Goal: Obtain resource: Obtain resource

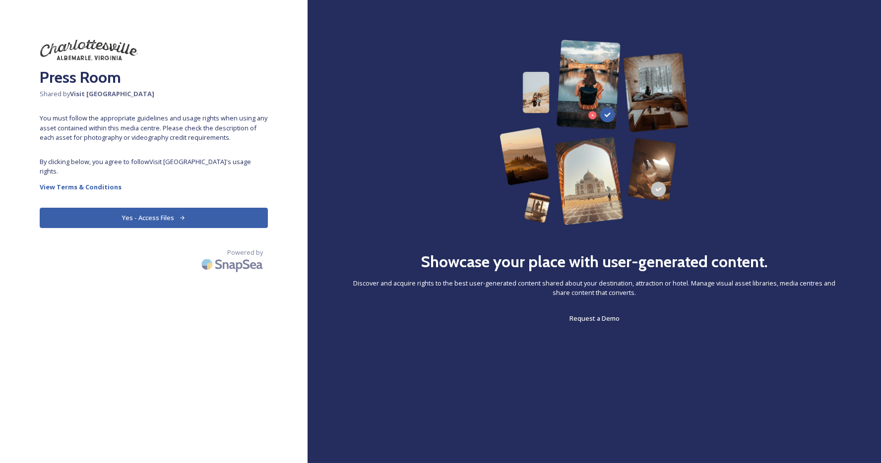
click at [203, 209] on button "Yes - Access Files" at bounding box center [154, 218] width 228 height 20
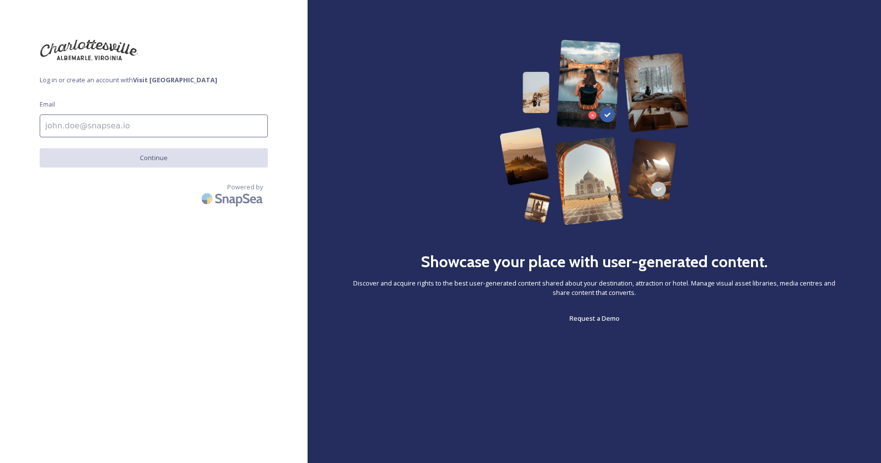
click at [112, 128] on input at bounding box center [154, 126] width 228 height 23
type input "[PERSON_NAME][EMAIL_ADDRESS][DOMAIN_NAME]"
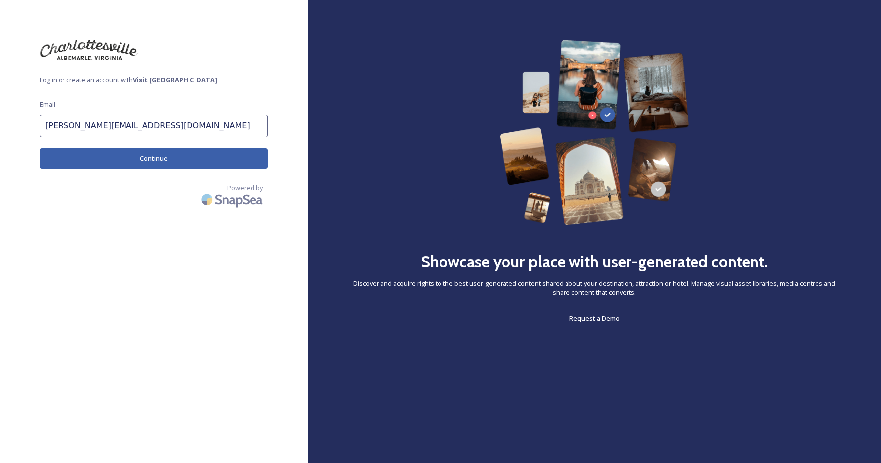
click at [127, 157] on button "Continue" at bounding box center [154, 158] width 228 height 20
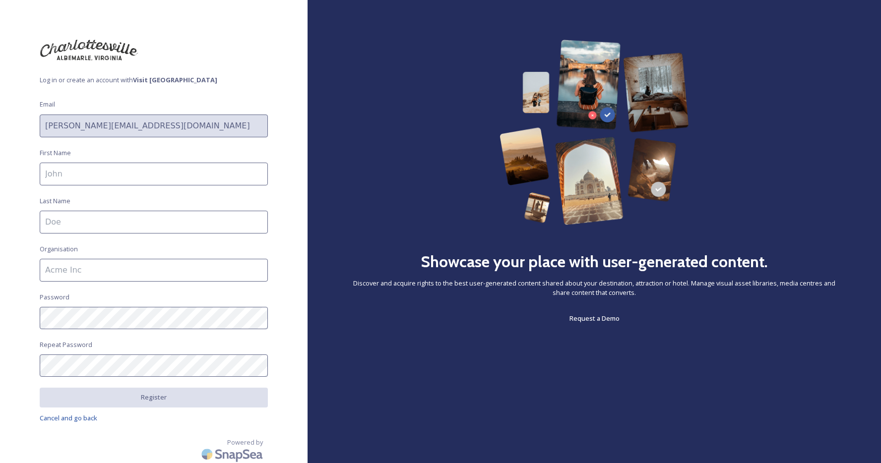
click at [127, 172] on input at bounding box center [154, 174] width 228 height 23
type input "[PERSON_NAME]"
type input "Charrette Agency"
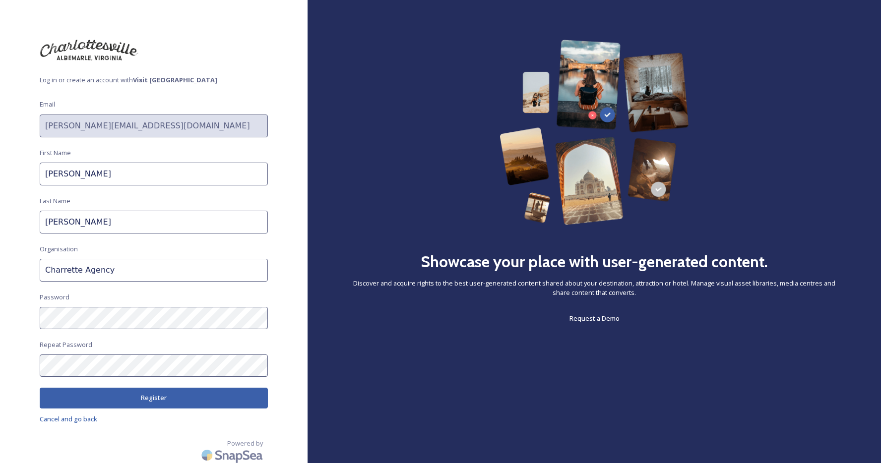
click at [136, 402] on button "Register" at bounding box center [154, 398] width 228 height 20
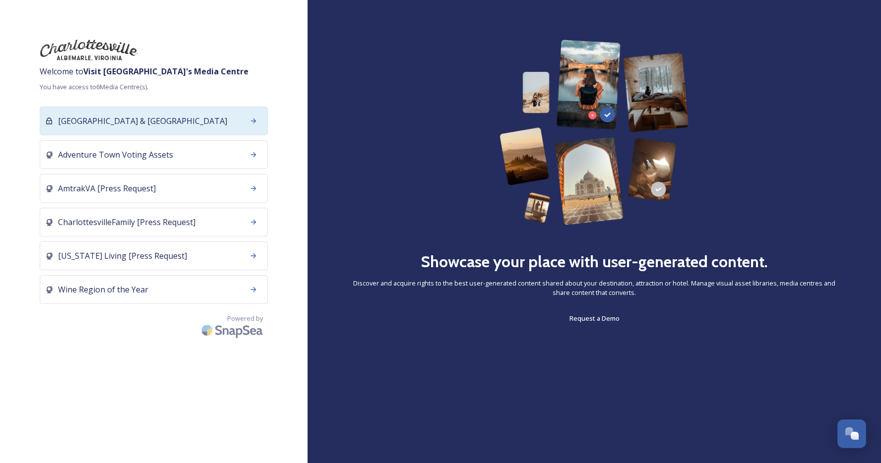
click at [205, 122] on div "[GEOGRAPHIC_DATA] & [GEOGRAPHIC_DATA]" at bounding box center [154, 121] width 228 height 29
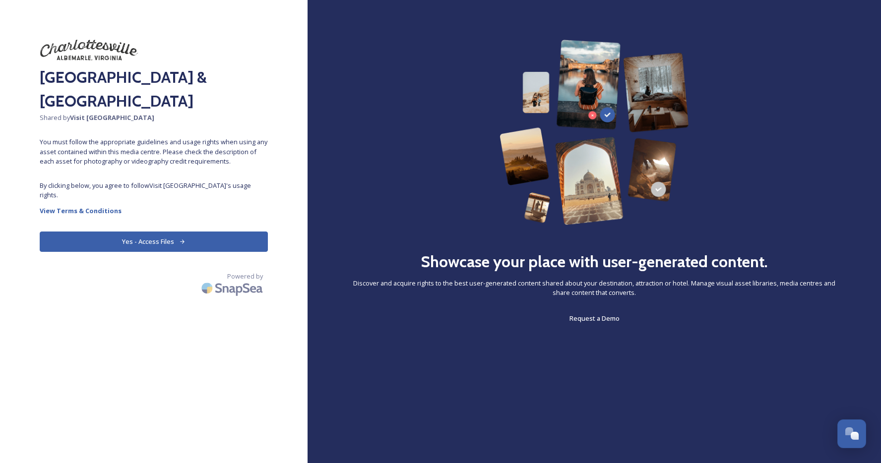
click at [185, 232] on button "Yes - Access Files" at bounding box center [154, 242] width 228 height 20
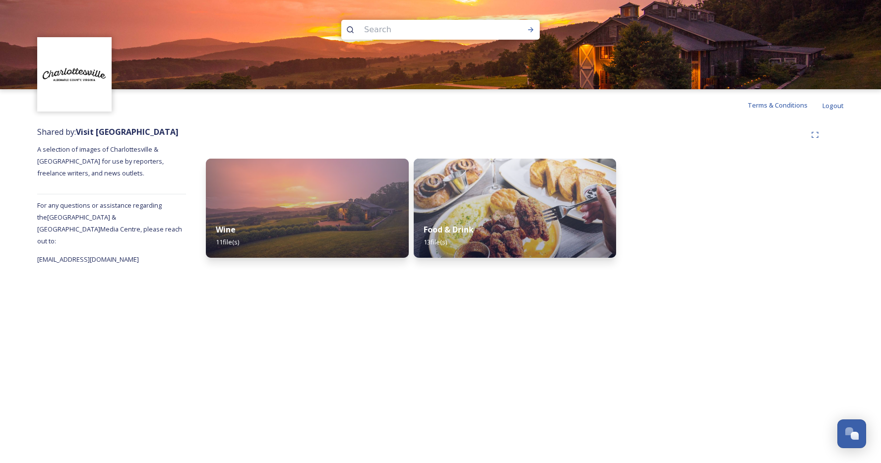
click at [76, 74] on img at bounding box center [75, 75] width 72 height 72
click at [109, 131] on strong "Visit [GEOGRAPHIC_DATA]" at bounding box center [127, 131] width 103 height 11
click at [100, 224] on div "Shared by: Visit [GEOGRAPHIC_DATA] A selection of images of Charlottesville & […" at bounding box center [111, 194] width 149 height 147
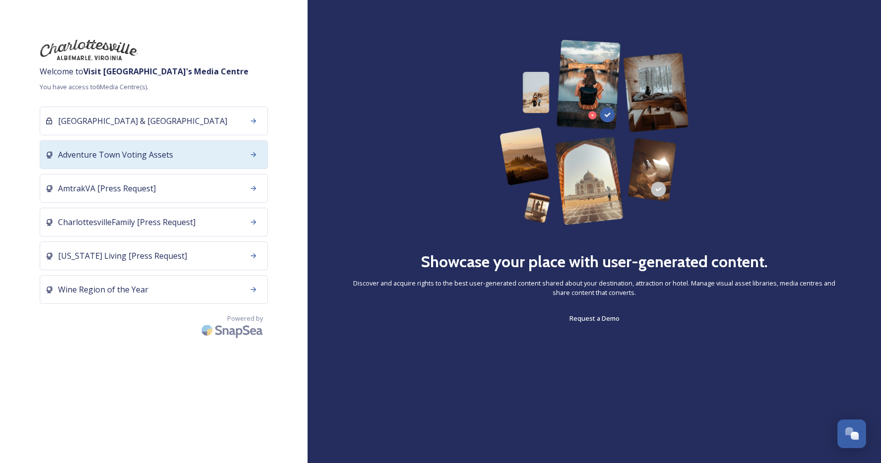
click at [197, 160] on div "Adventure Town Voting Assets" at bounding box center [154, 154] width 228 height 29
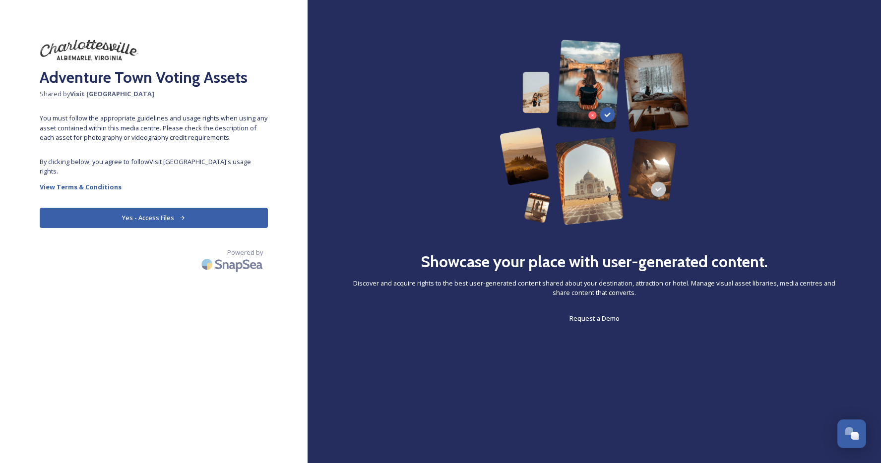
click at [182, 216] on icon at bounding box center [182, 218] width 4 height 4
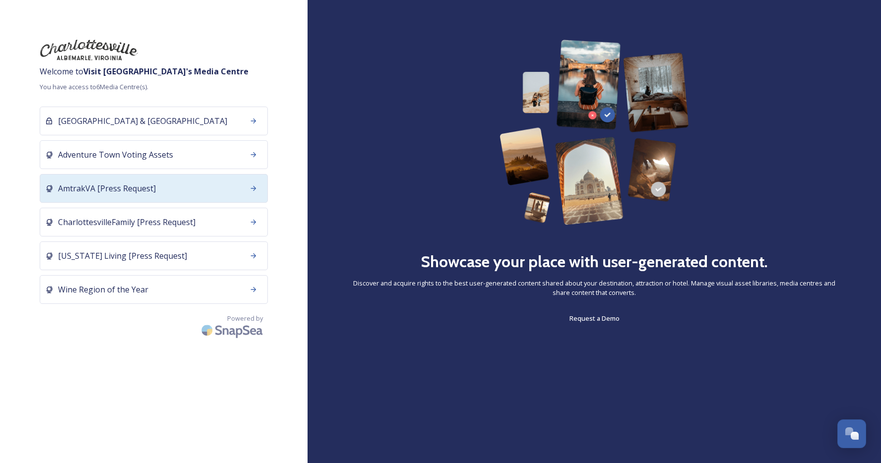
click at [111, 189] on span "AmtrakVA [Press Request]" at bounding box center [107, 188] width 98 height 12
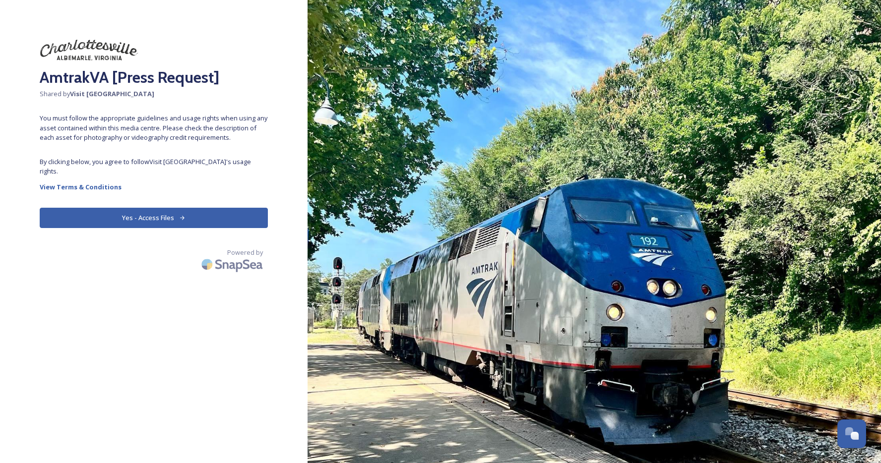
click at [128, 211] on button "Yes - Access Files" at bounding box center [154, 218] width 228 height 20
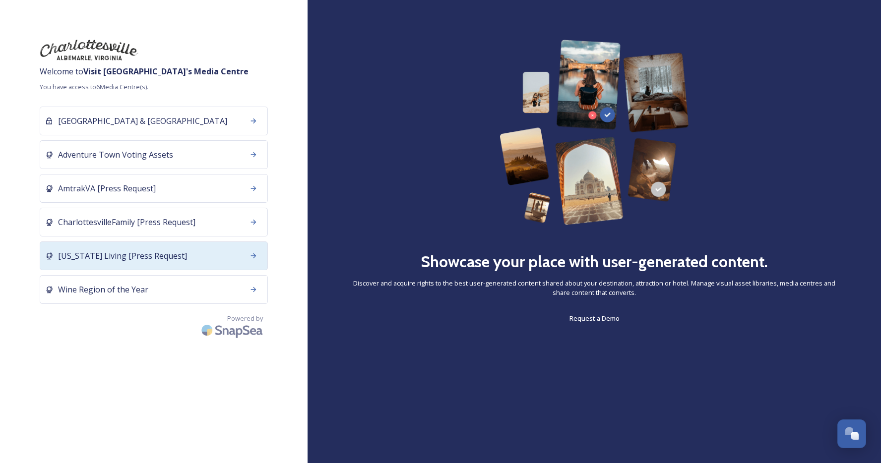
click at [123, 262] on div "[US_STATE] Living [Press Request]" at bounding box center [154, 255] width 228 height 29
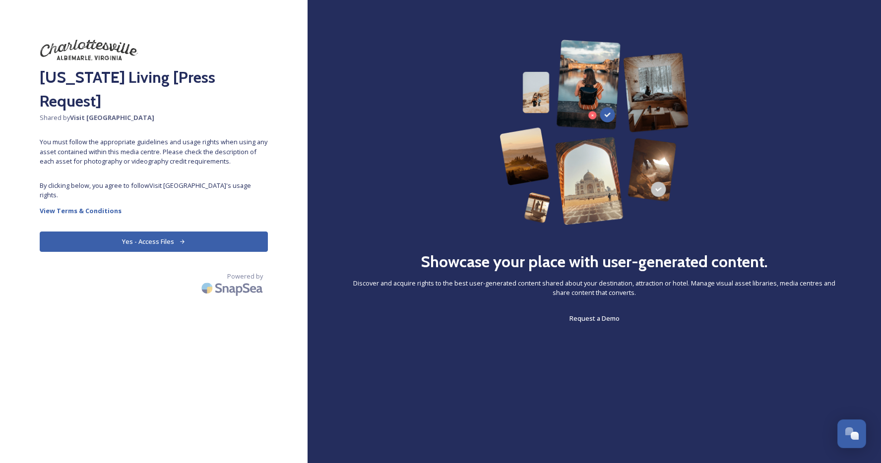
click at [146, 232] on button "Yes - Access Files" at bounding box center [154, 242] width 228 height 20
